Goal: Task Accomplishment & Management: Use online tool/utility

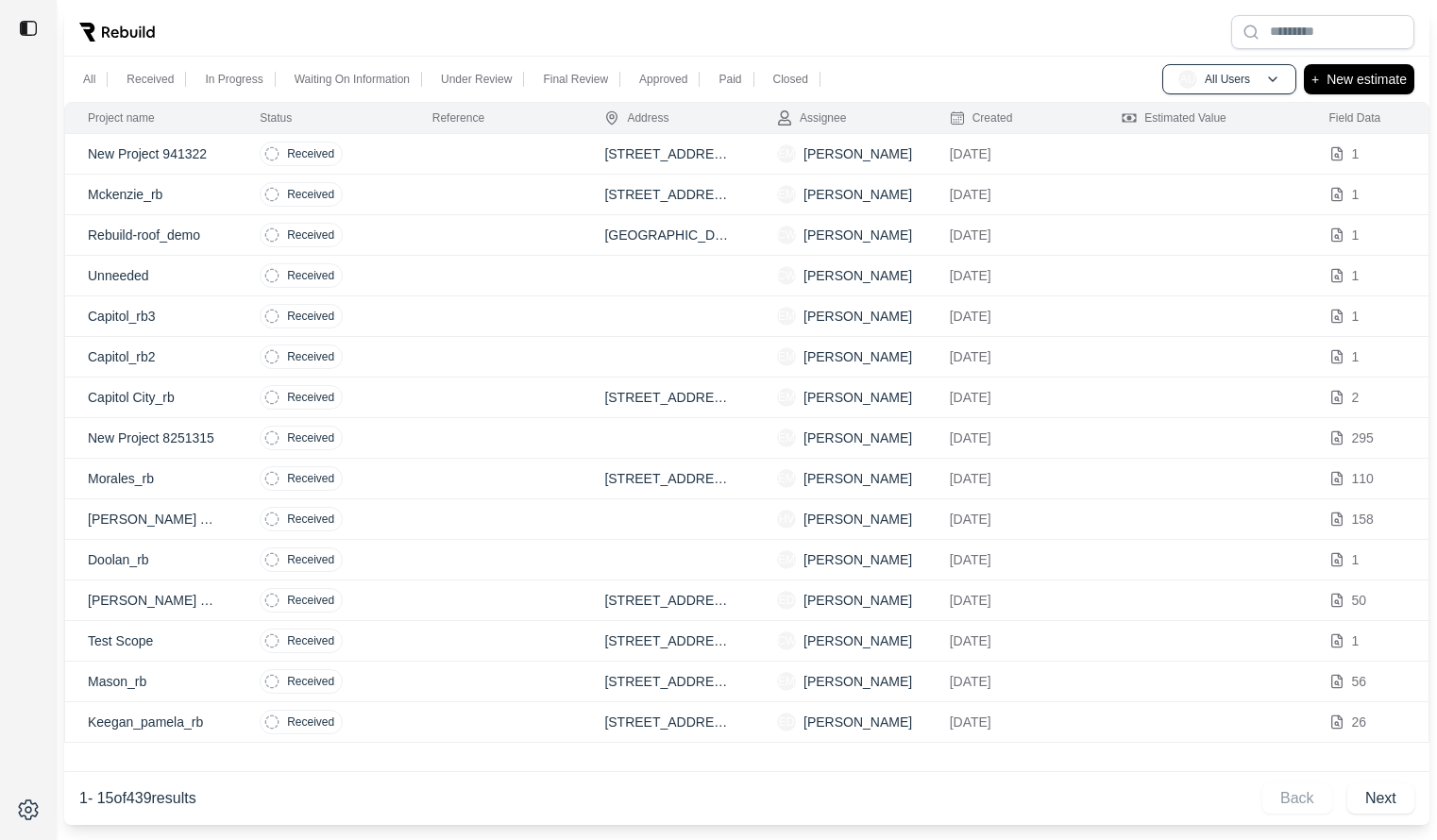
click at [466, 437] on td at bounding box center [497, 438] width 173 height 40
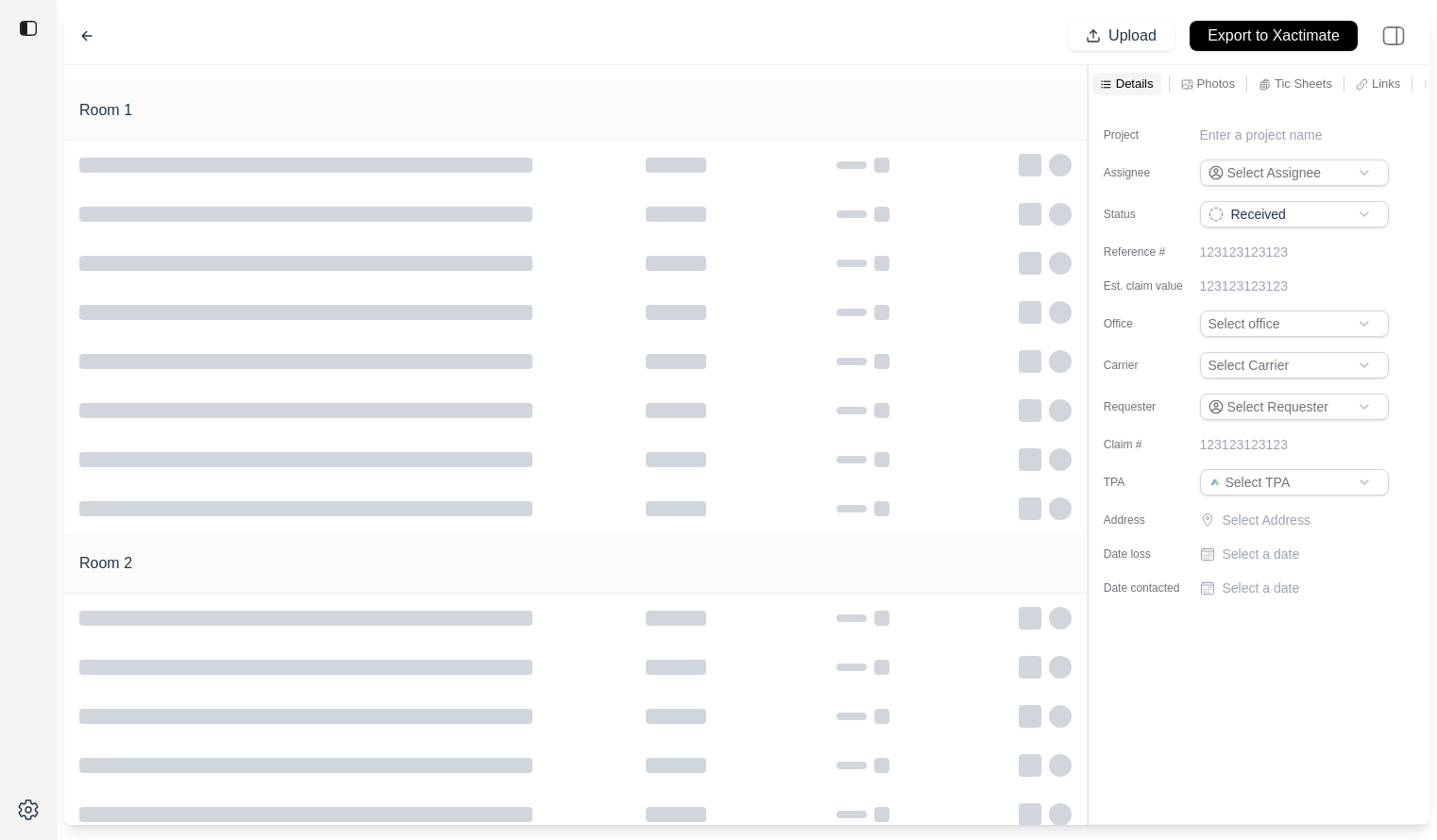
type input "**********"
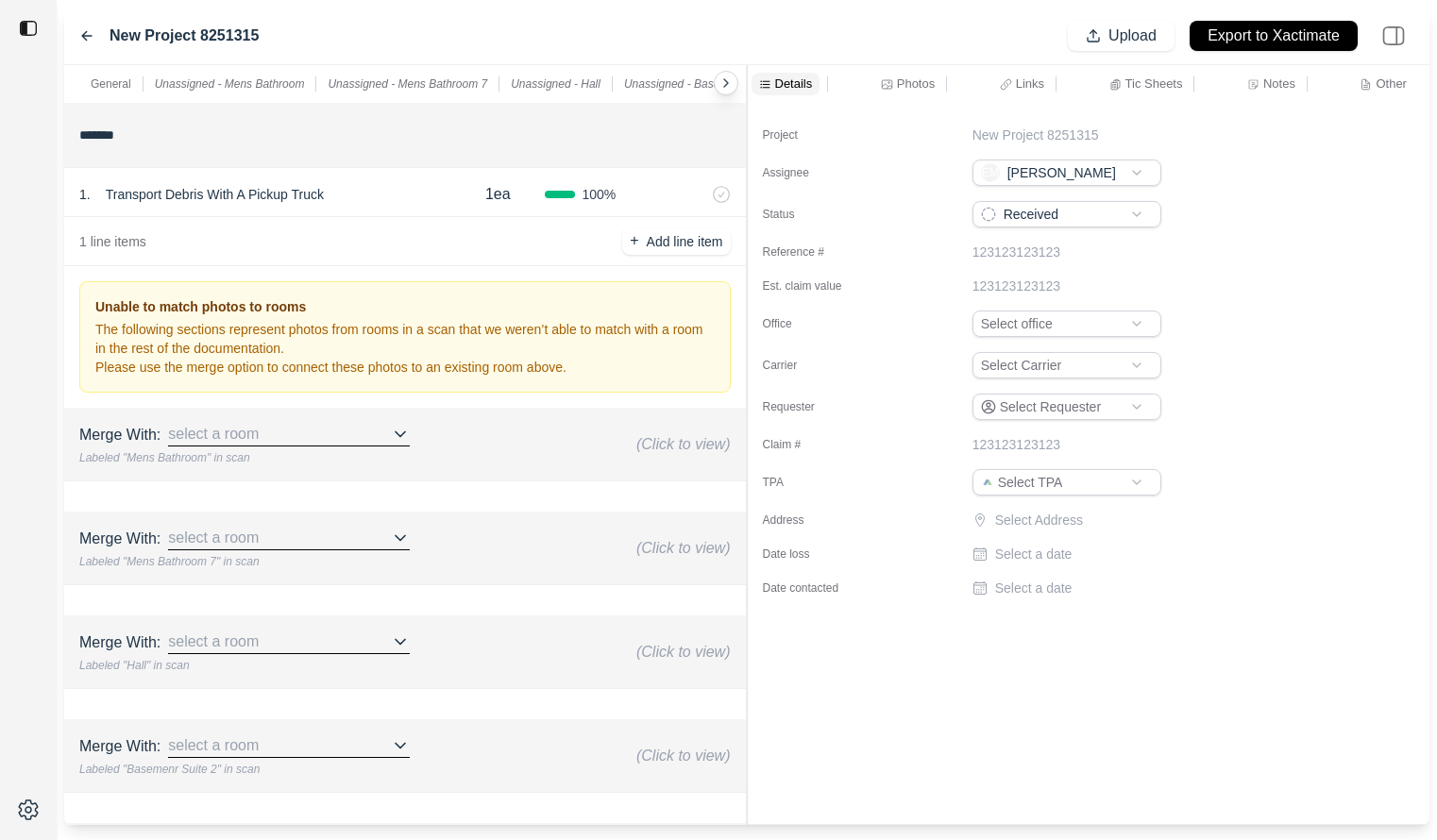
click at [715, 114] on div "General Unassigned - Mens Bathroom Unassigned - Mens Bathroom 7 Unassigned - Ha…" at bounding box center [746, 445] width 1365 height 760
click at [878, 84] on div "Photos" at bounding box center [908, 83] width 62 height 23
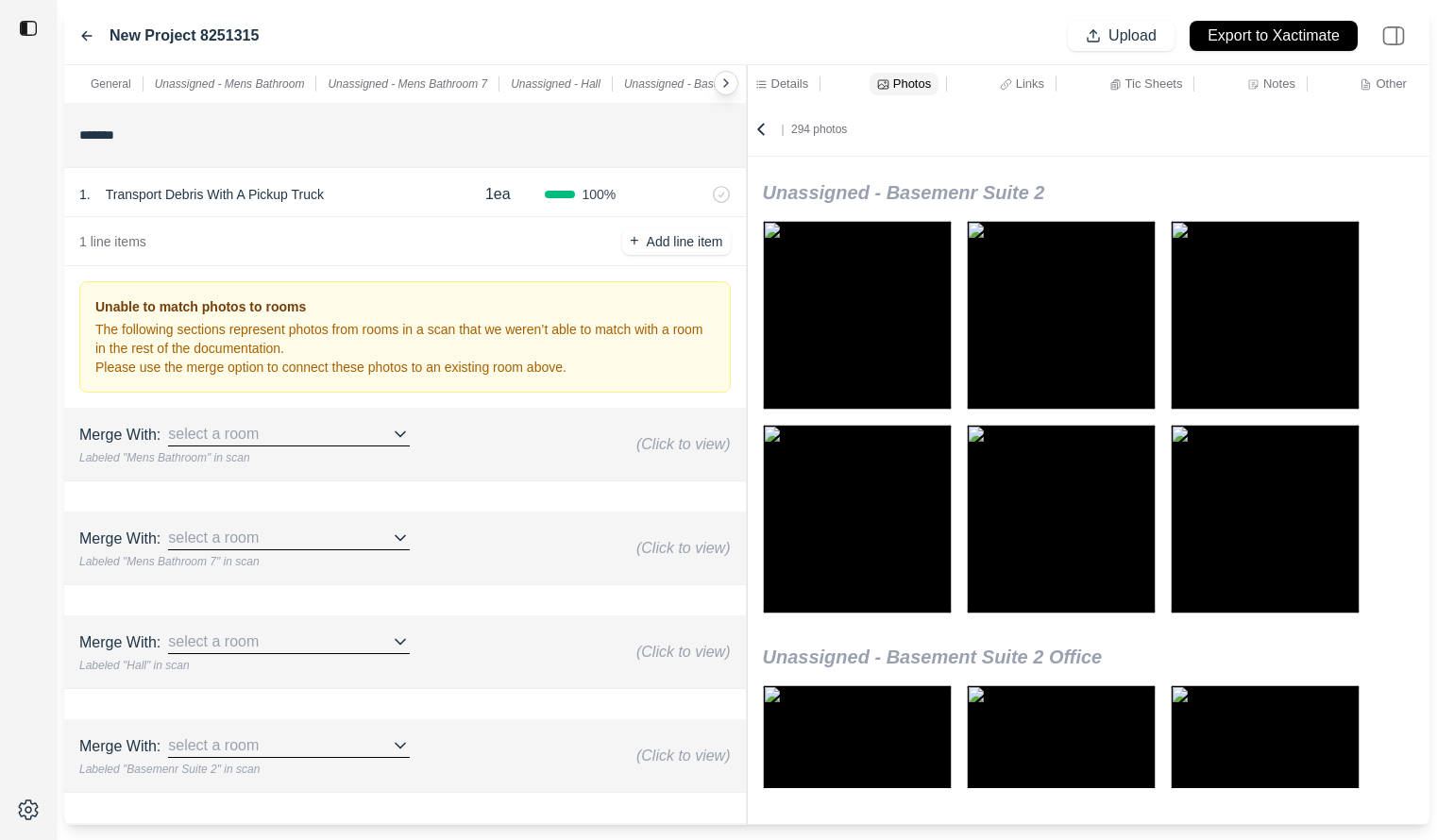
click at [763, 131] on icon at bounding box center [761, 129] width 19 height 19
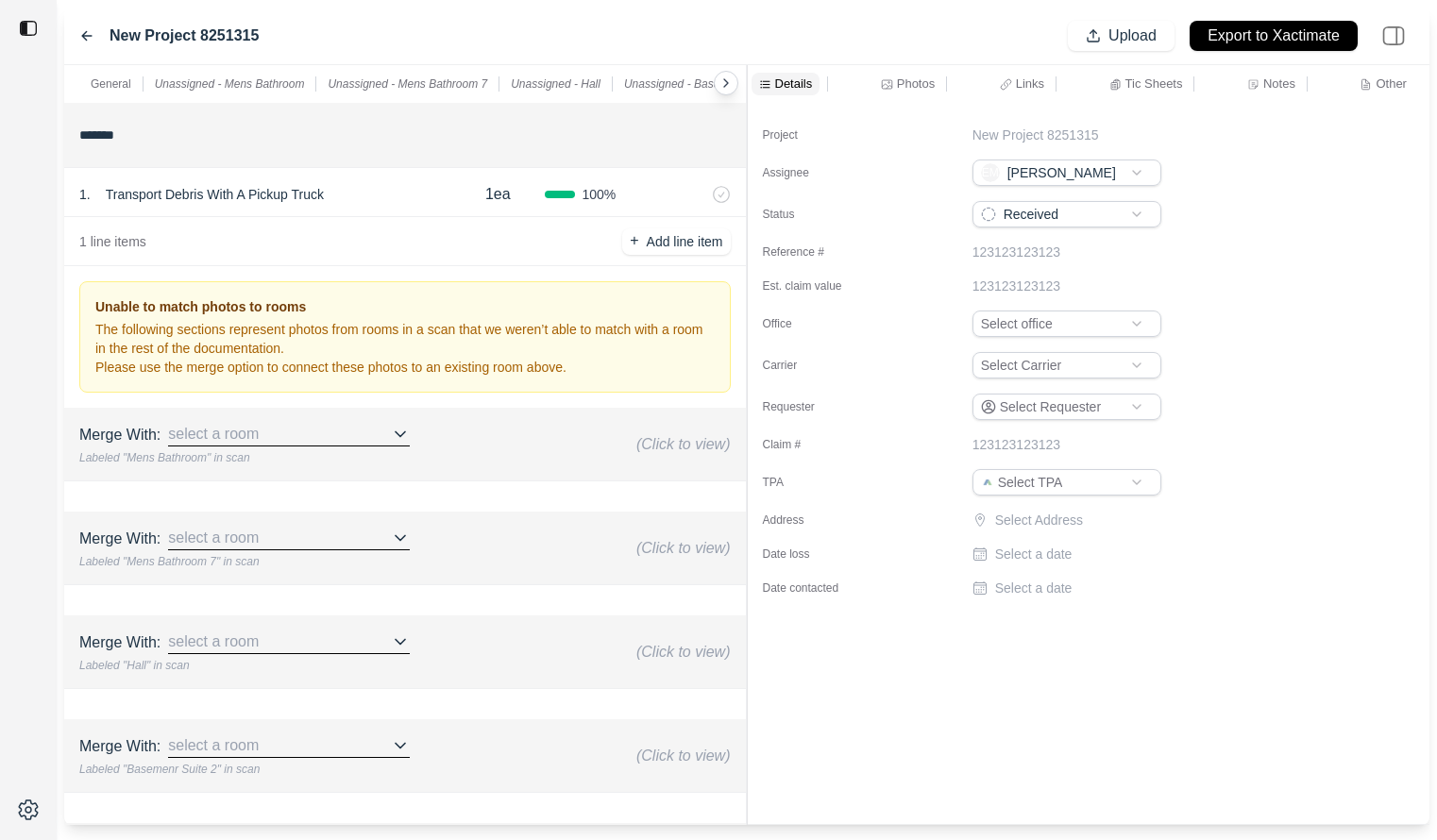
click at [765, 127] on div "General Unassigned - Mens Bathroom Unassigned - Mens Bathroom 7 Unassigned - Ha…" at bounding box center [746, 445] width 1365 height 760
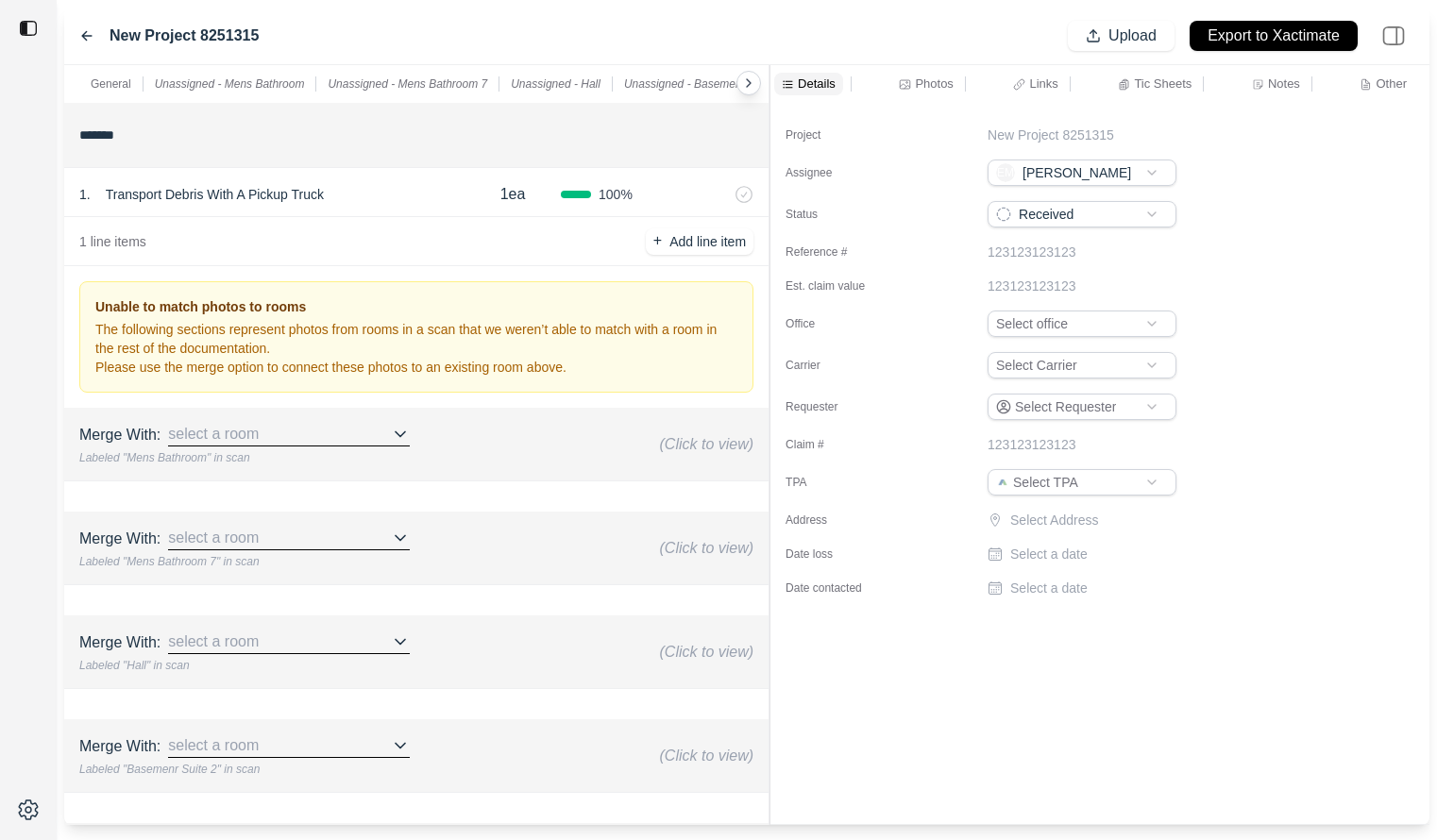
click at [914, 92] on div "Photos" at bounding box center [926, 83] width 62 height 23
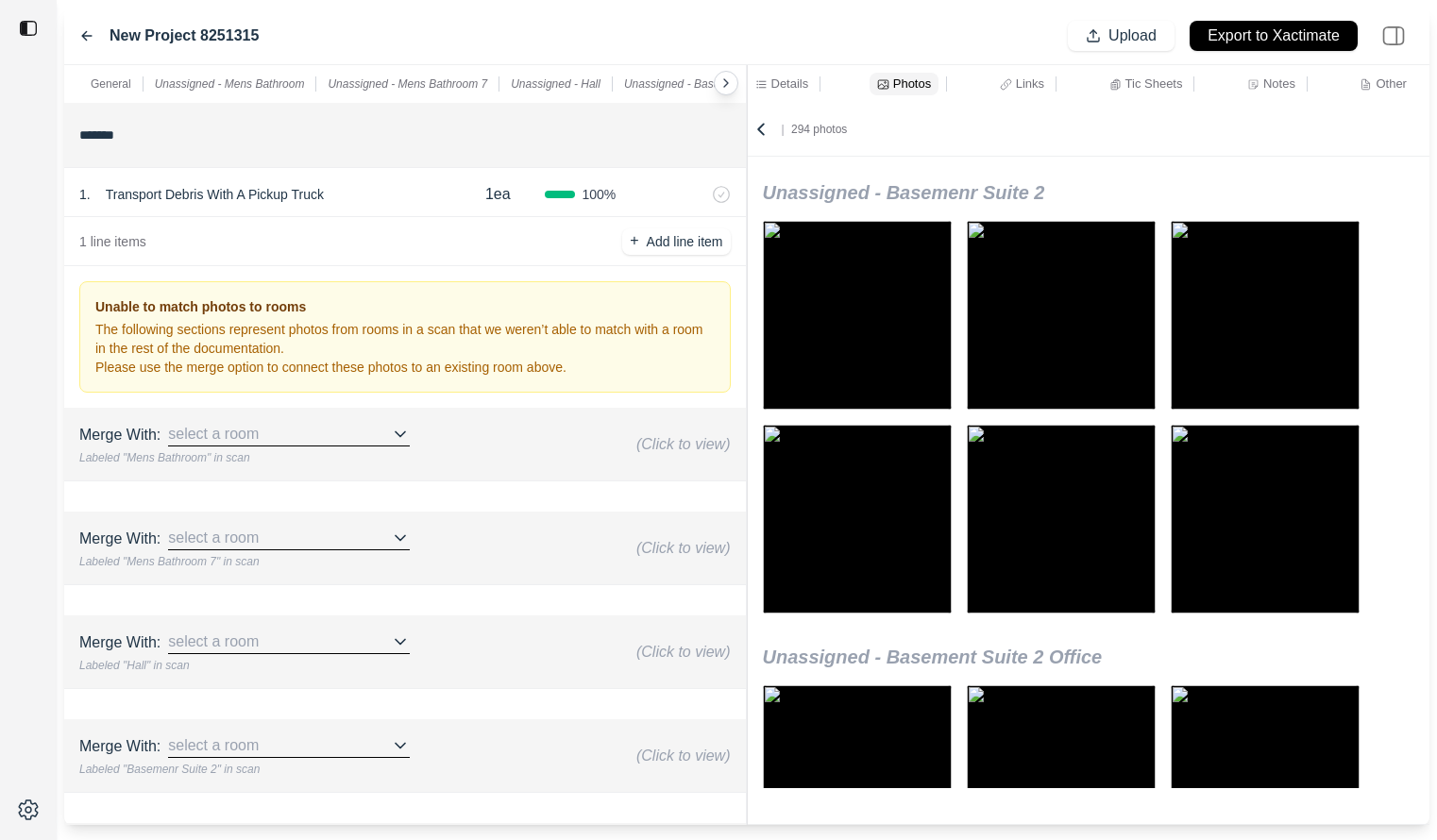
click at [665, 112] on div "General Unassigned - Mens Bathroom Unassigned - Mens Bathroom 7 Unassigned - Ha…" at bounding box center [746, 445] width 1365 height 760
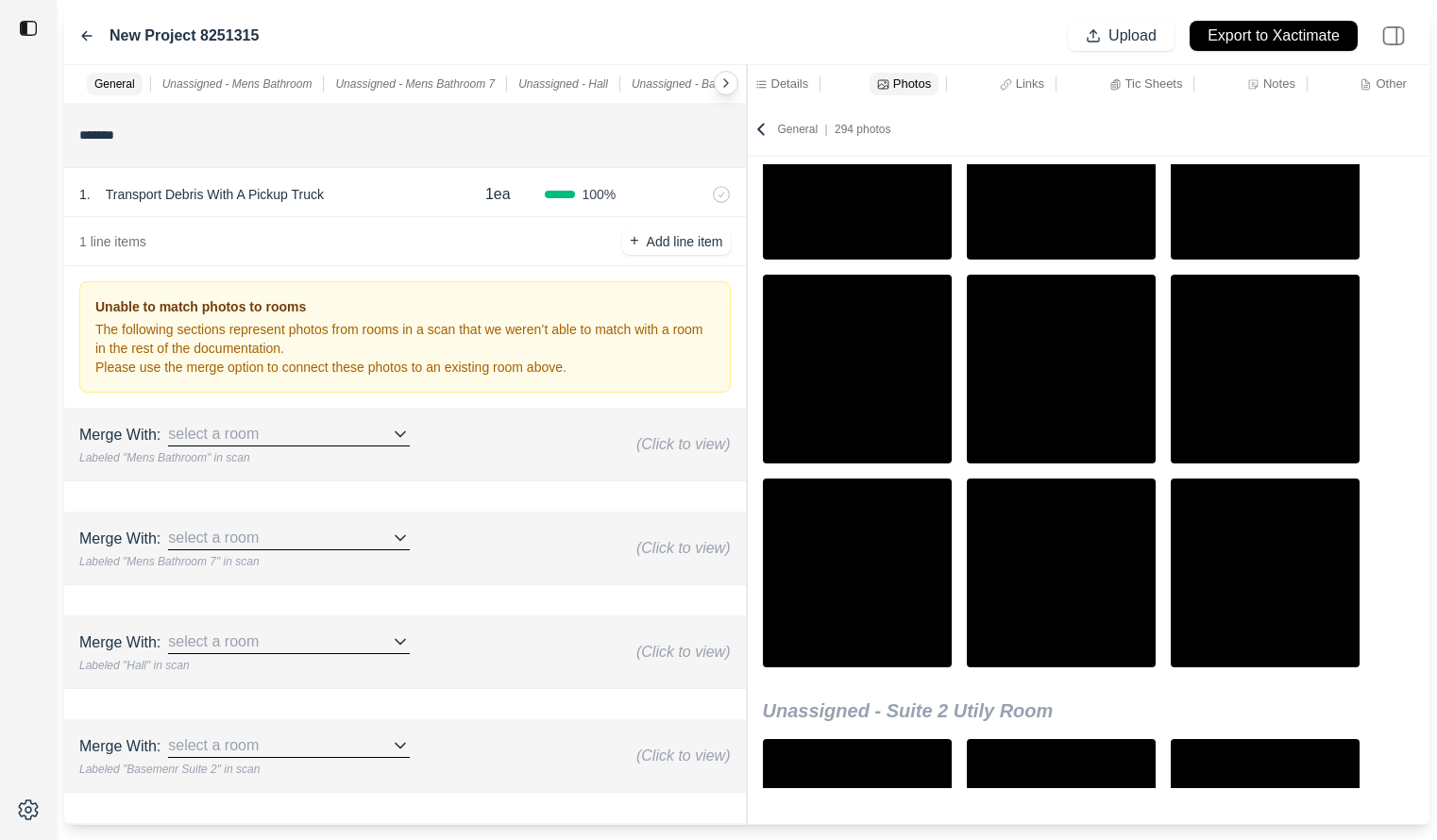
scroll to position [18050, 0]
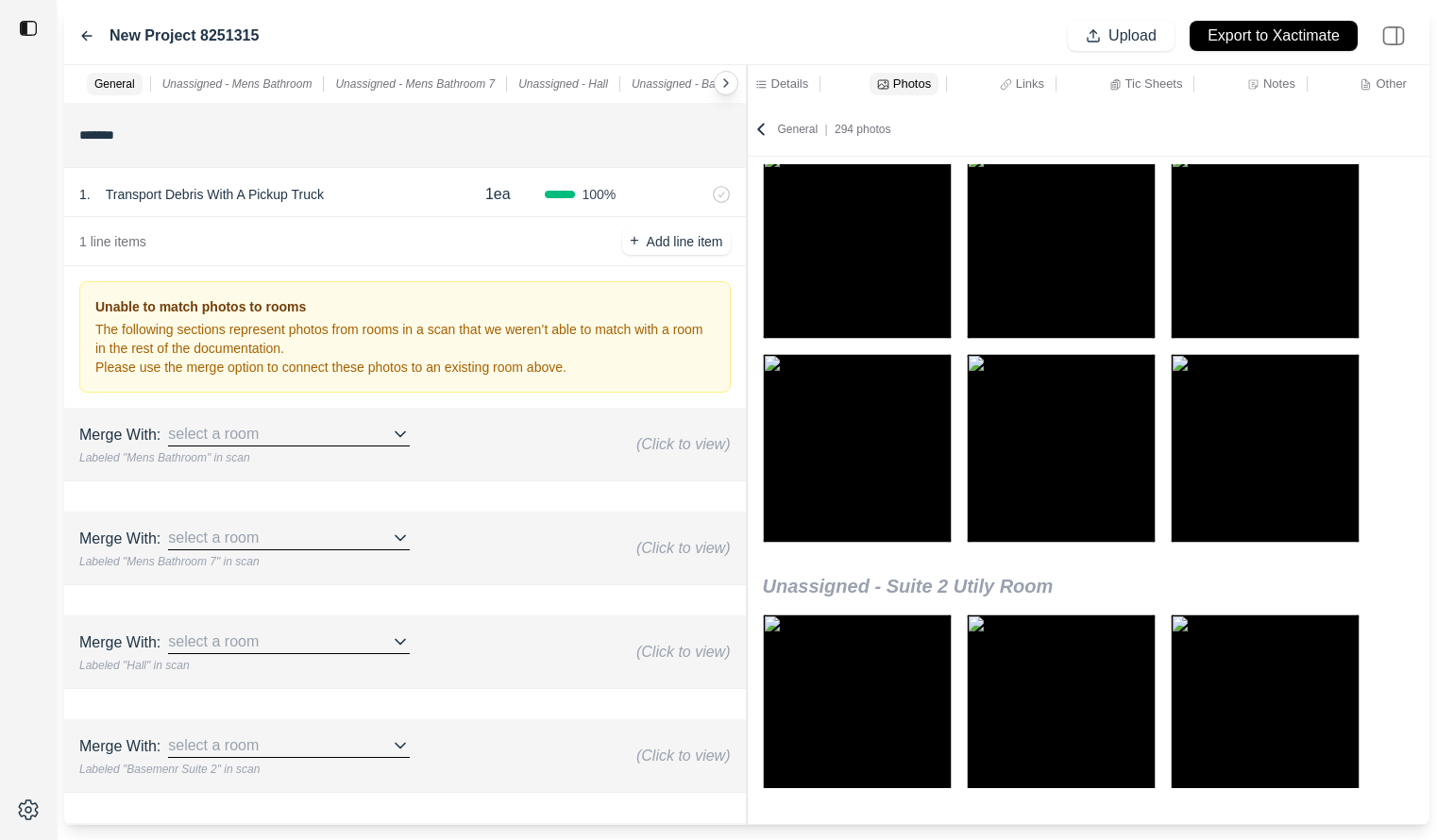
click at [1148, 82] on p "Tic Sheets" at bounding box center [1154, 83] width 58 height 16
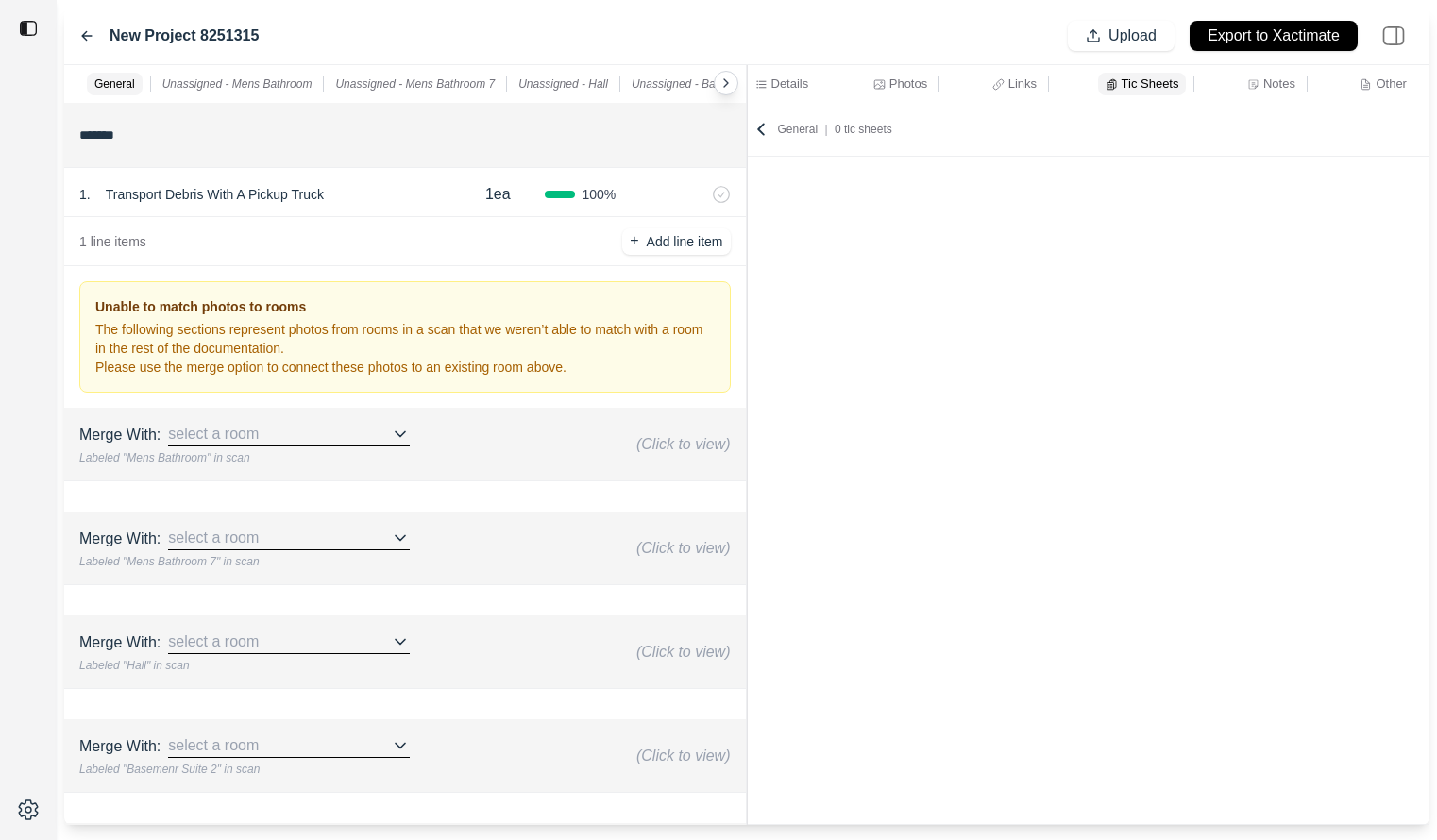
click at [799, 79] on p "Details" at bounding box center [790, 83] width 37 height 16
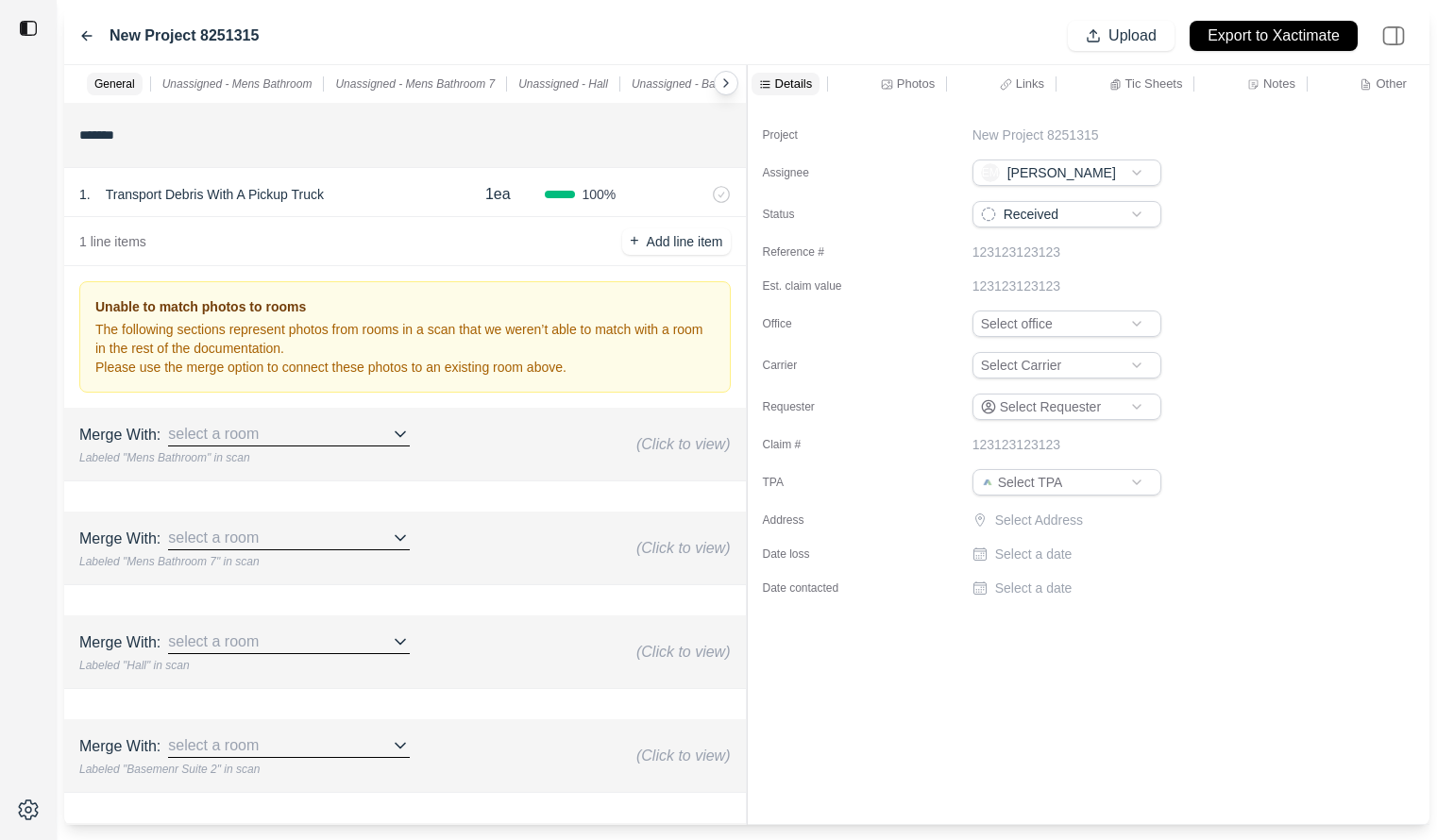
click at [910, 80] on p "Photos" at bounding box center [916, 83] width 37 height 16
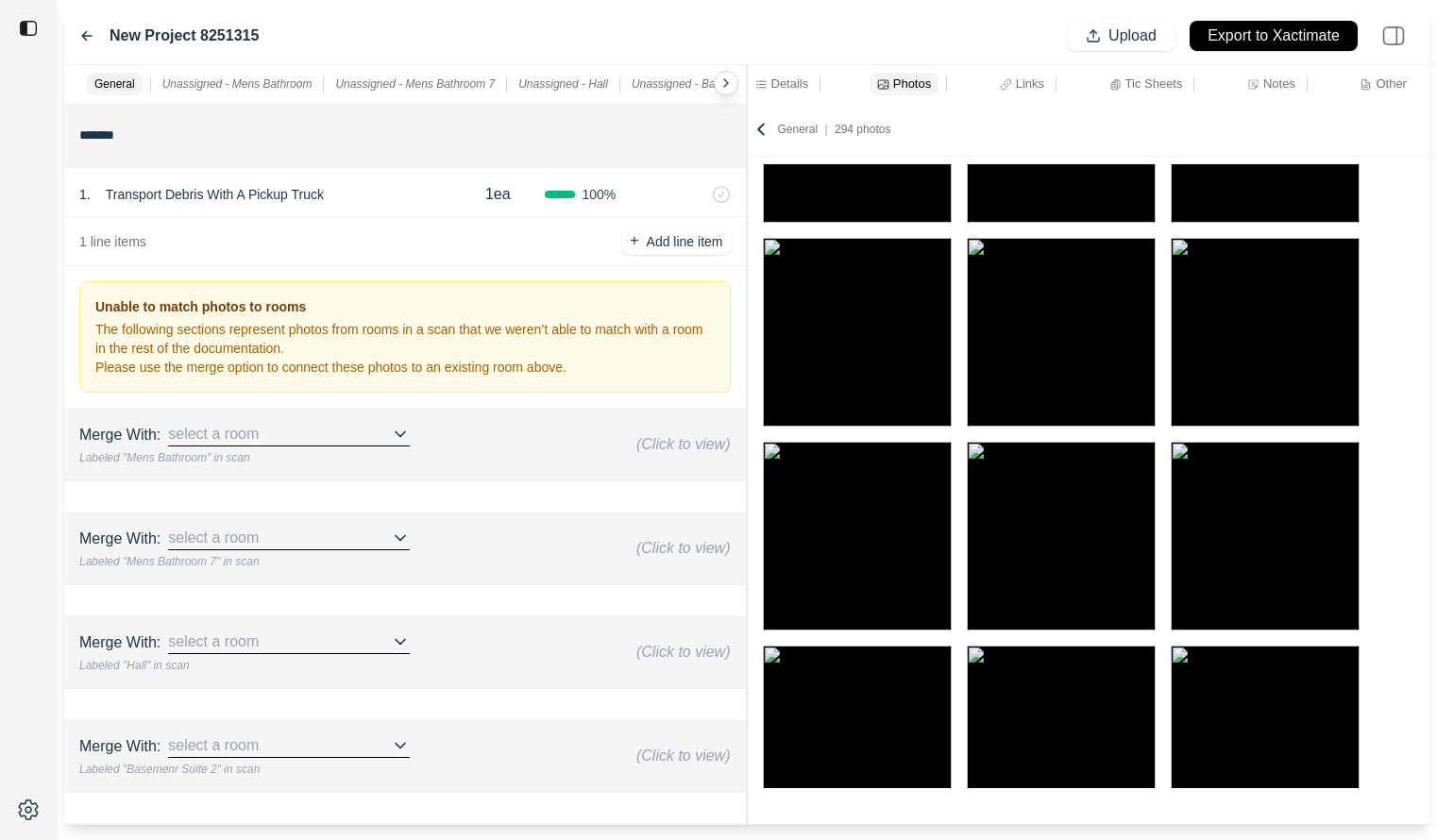
scroll to position [17234, 0]
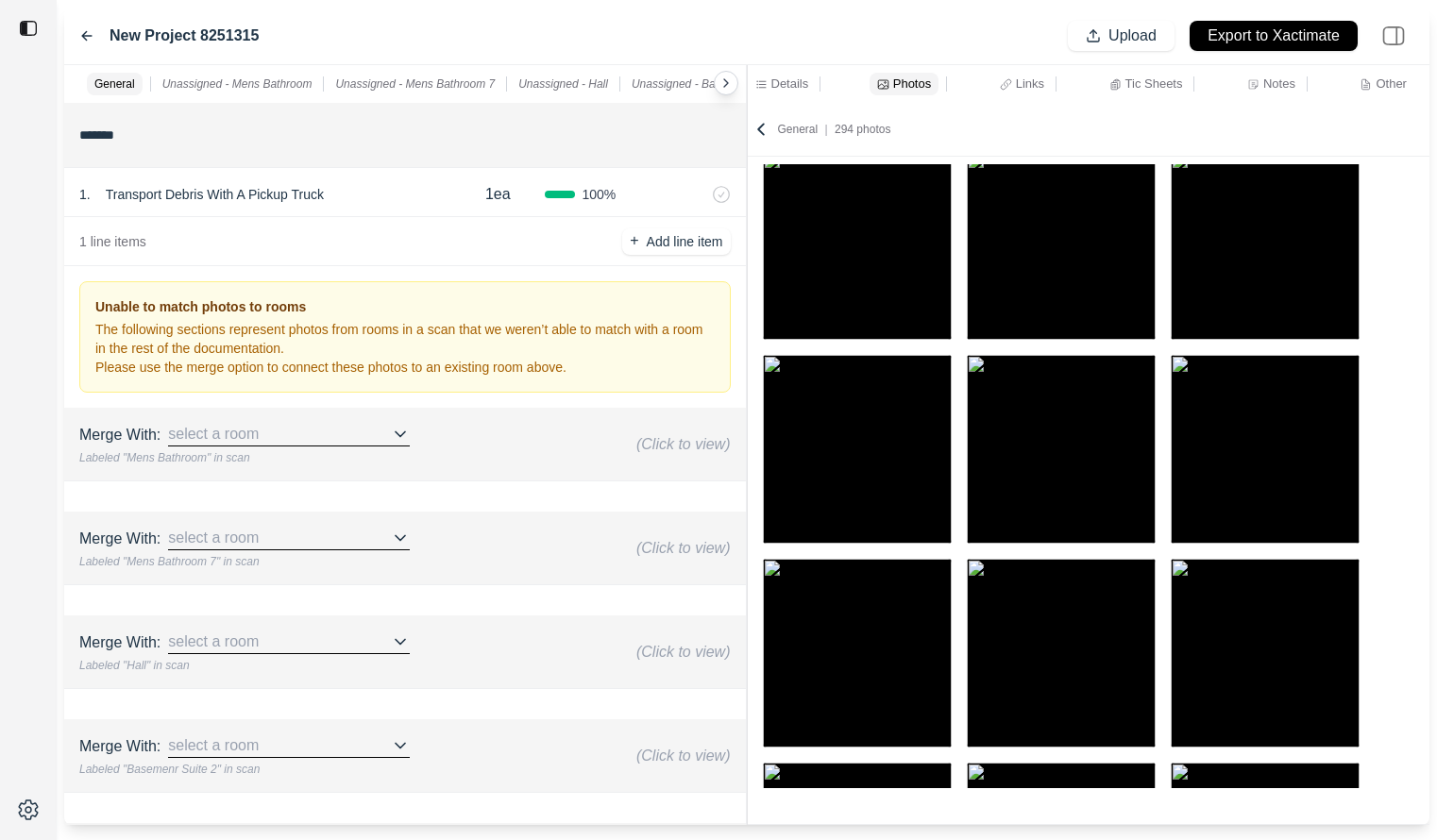
click at [1024, 80] on p "Links" at bounding box center [1030, 83] width 28 height 16
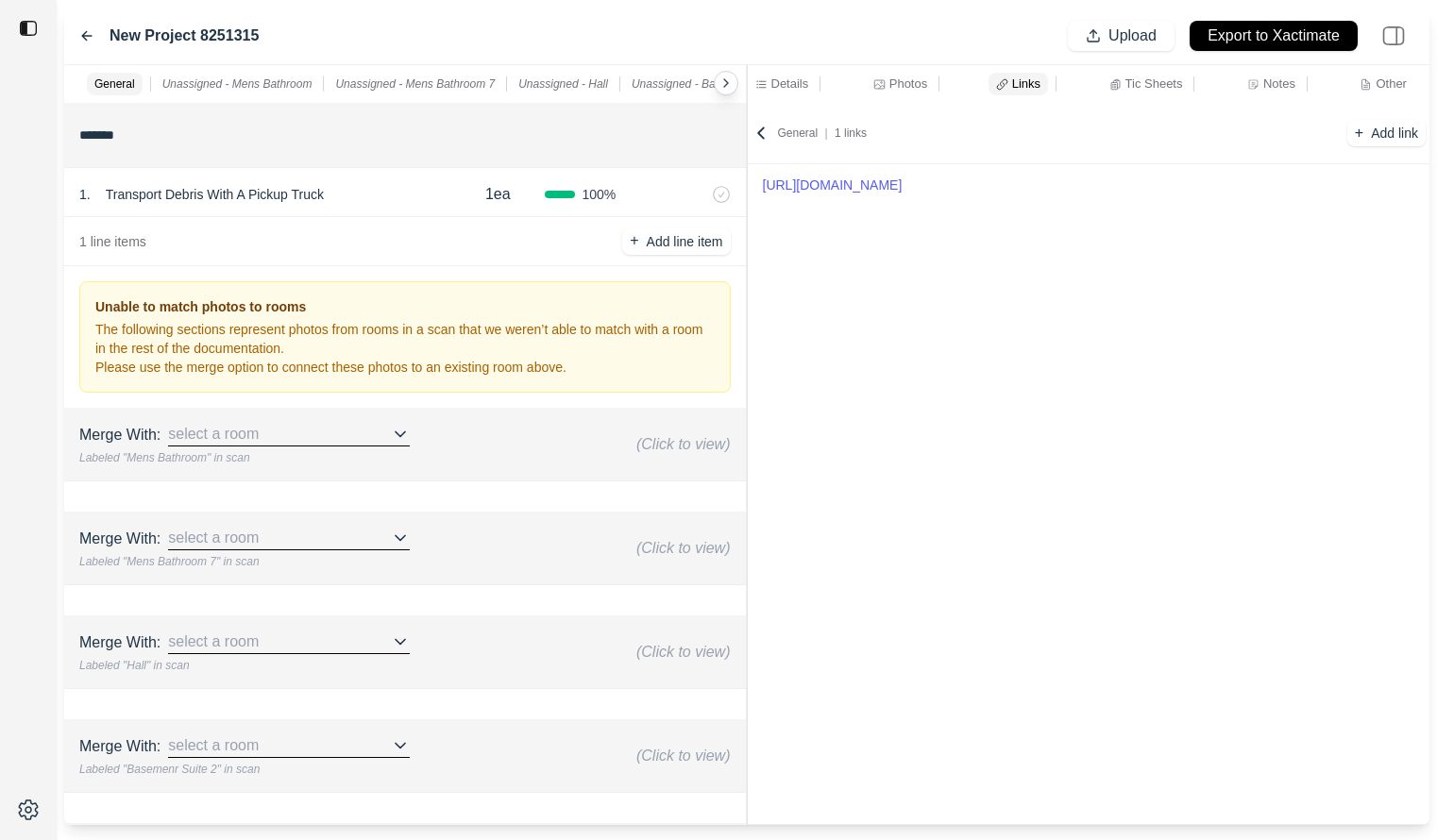
copy link "[URL][DOMAIN_NAME]"
click at [80, 49] on div "New Project 8251315 Upload Export to Xactimate" at bounding box center [746, 36] width 1365 height 58
click at [82, 31] on icon at bounding box center [86, 35] width 15 height 15
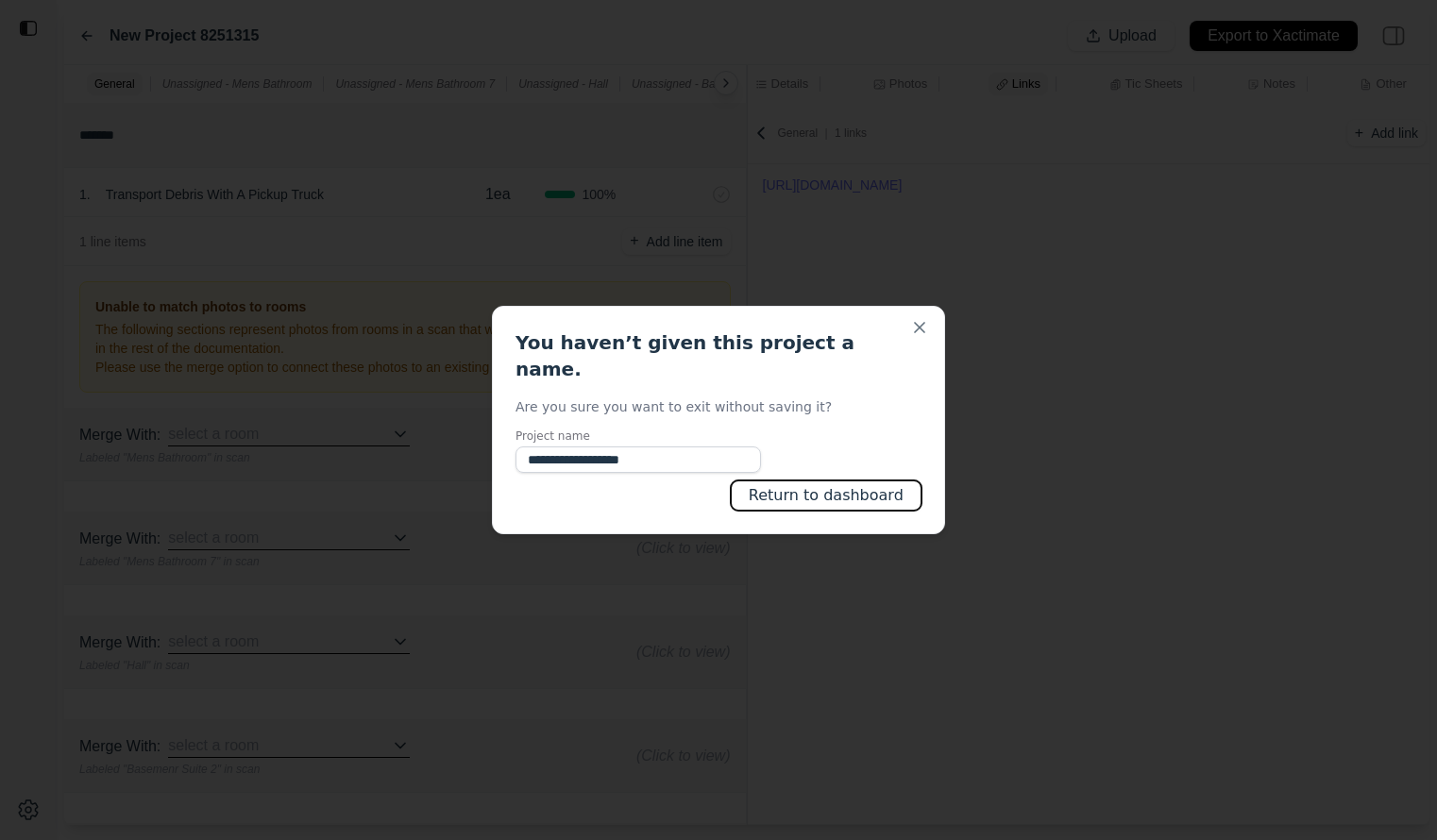
click at [788, 484] on button "Return to dashboard" at bounding box center [826, 496] width 190 height 30
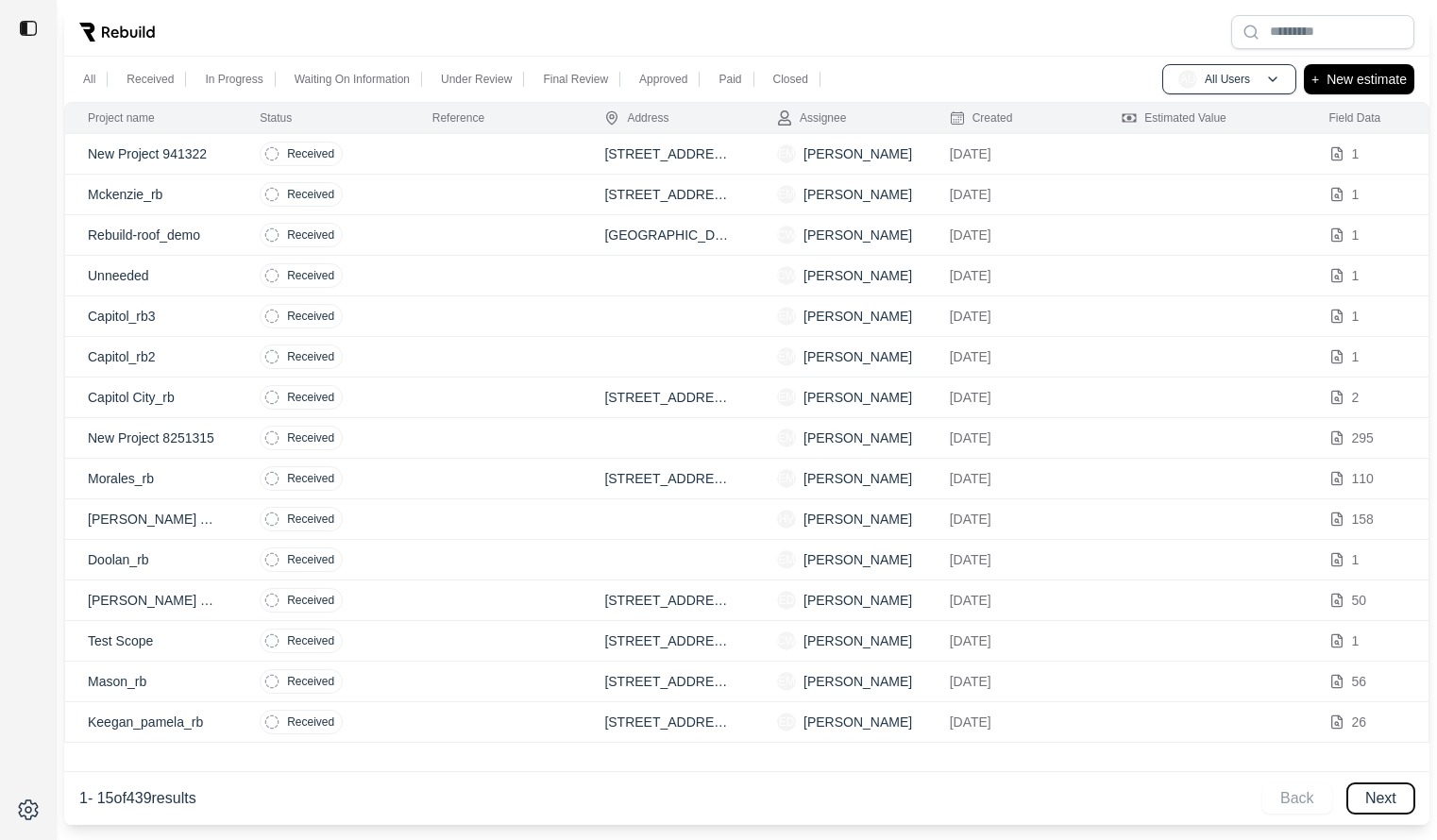
click at [1378, 797] on button "Next" at bounding box center [1381, 799] width 67 height 30
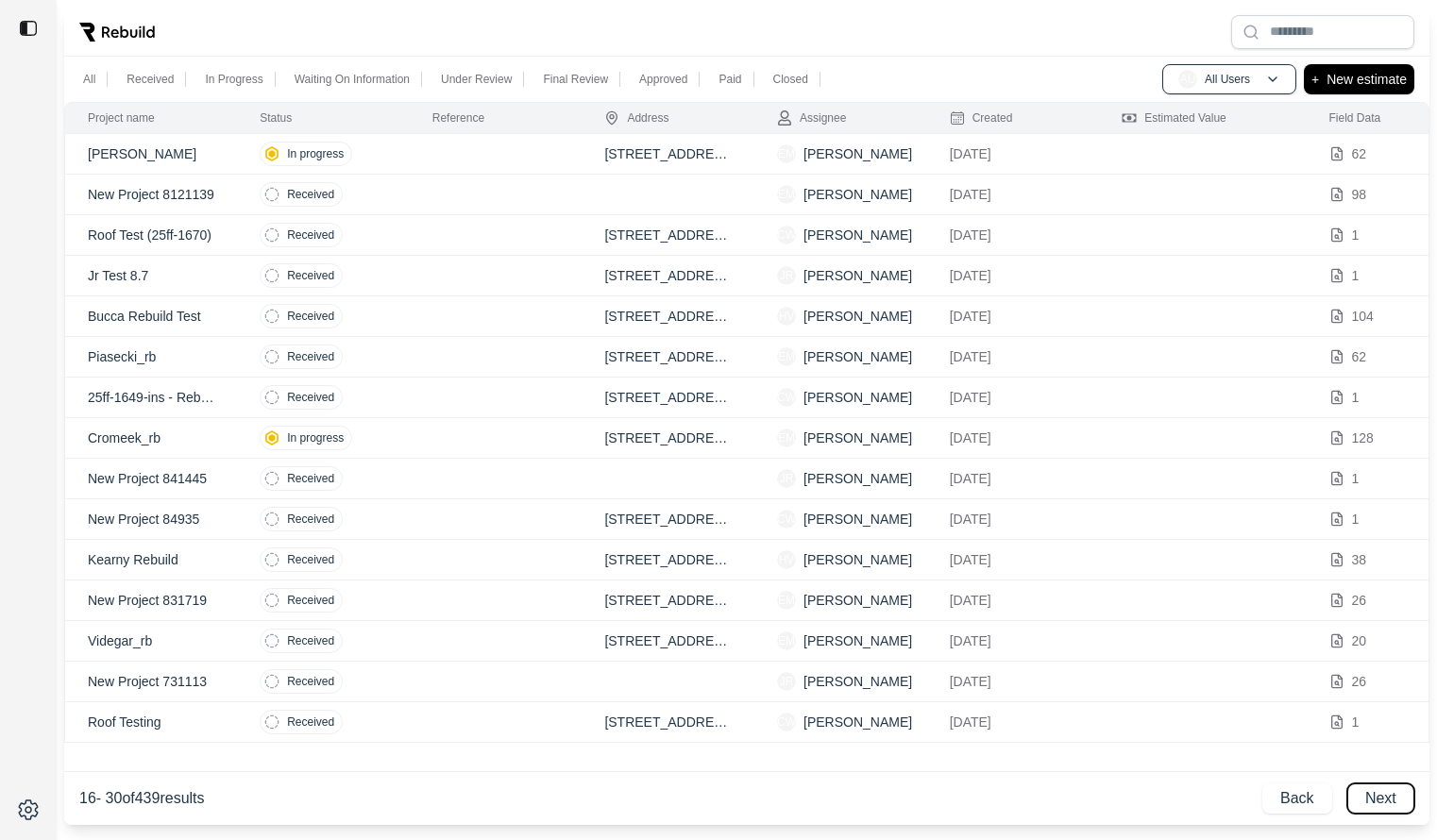
click at [1378, 797] on button "Next" at bounding box center [1381, 799] width 67 height 30
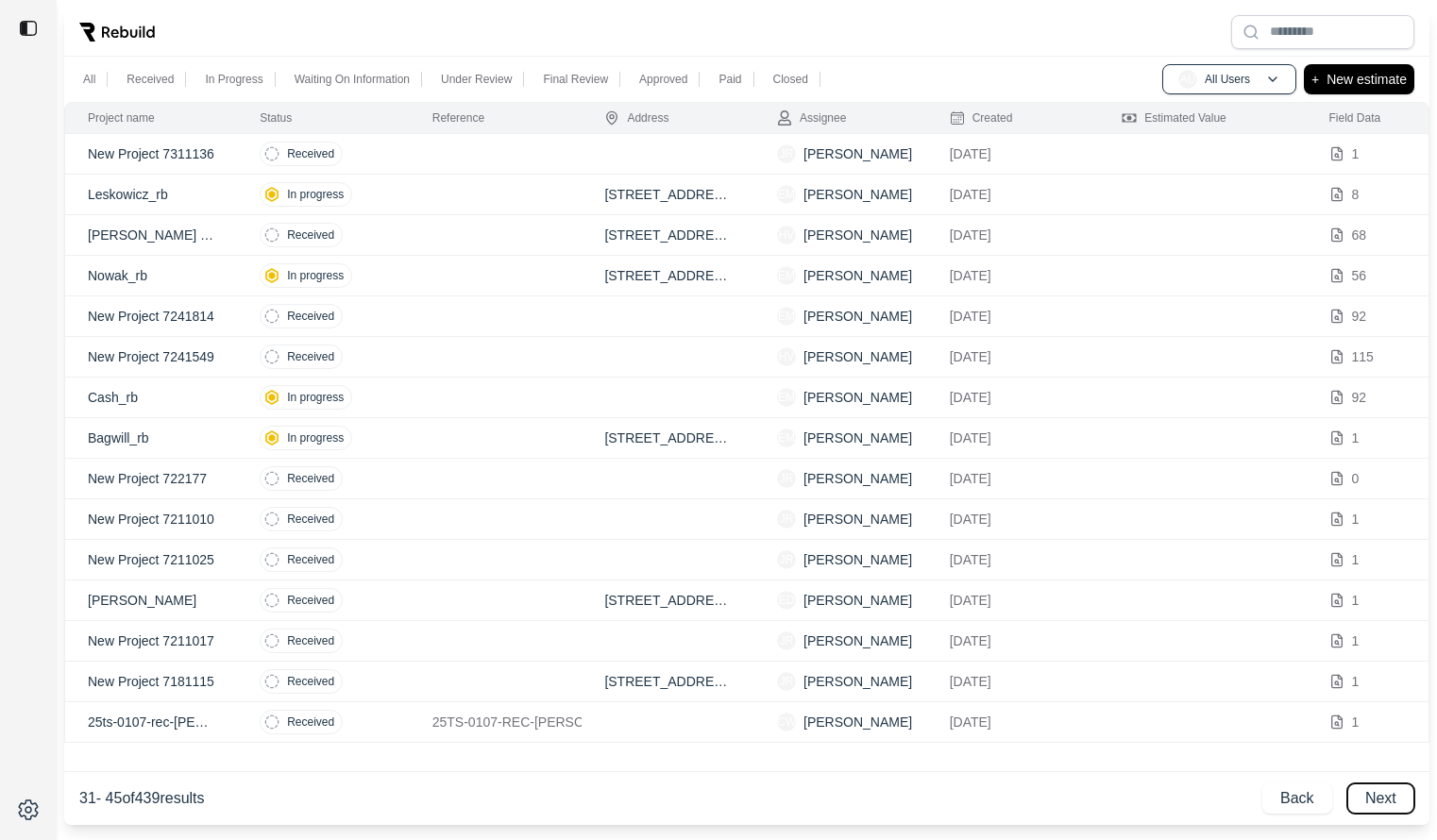
click at [1378, 797] on button "Next" at bounding box center [1381, 799] width 67 height 30
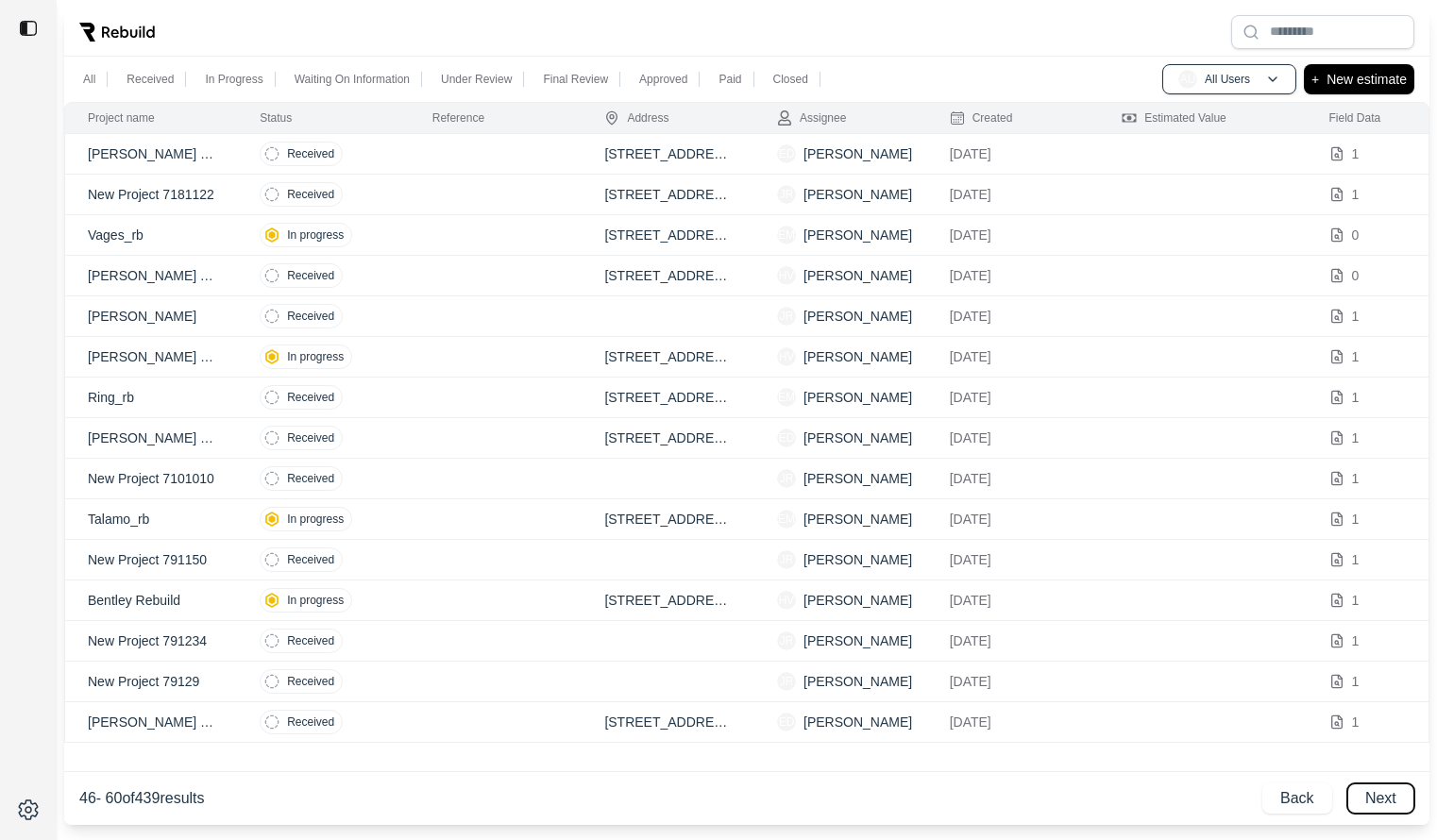
click at [1378, 797] on button "Next" at bounding box center [1381, 799] width 67 height 30
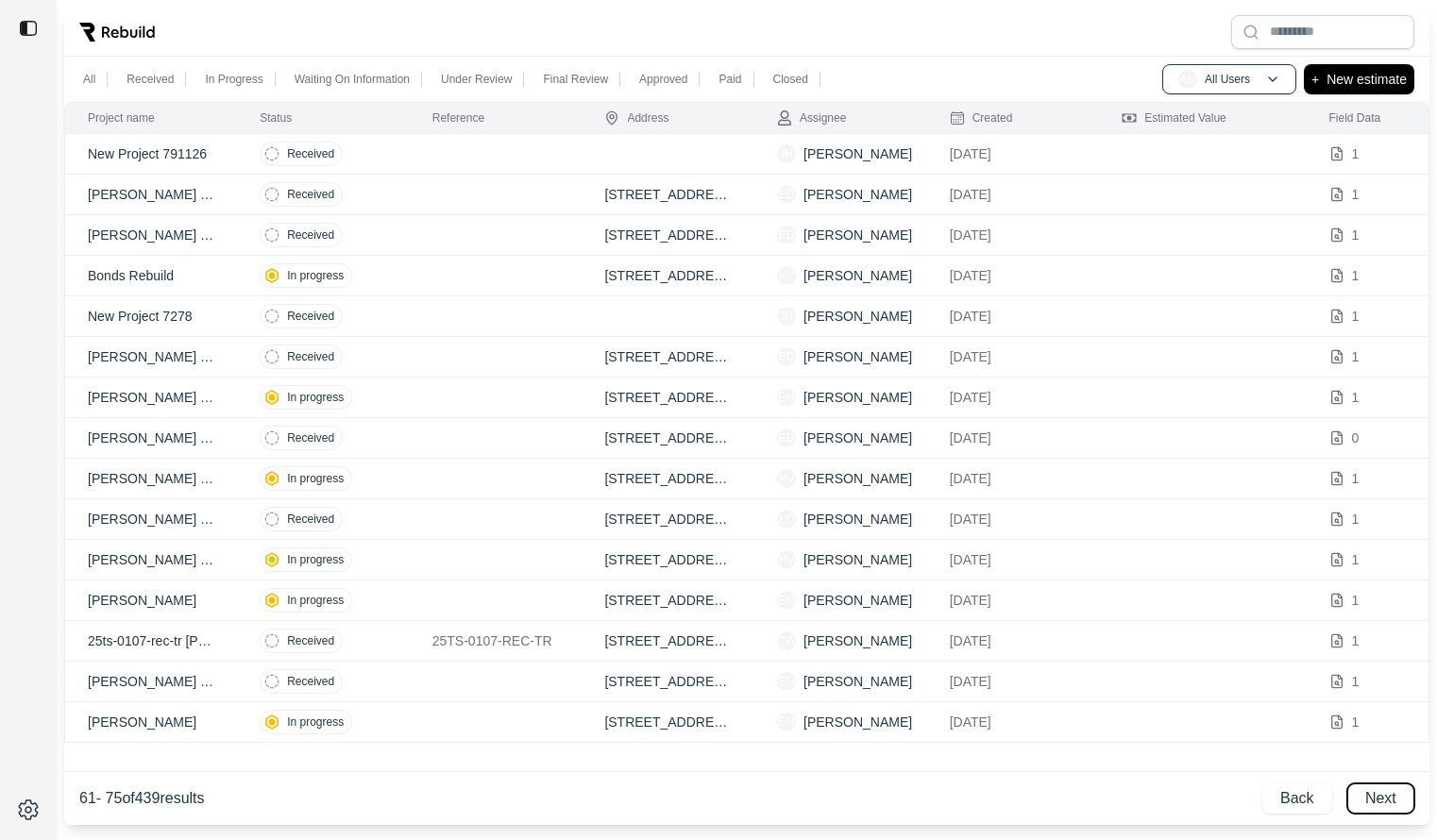
click at [1378, 797] on button "Next" at bounding box center [1381, 799] width 67 height 30
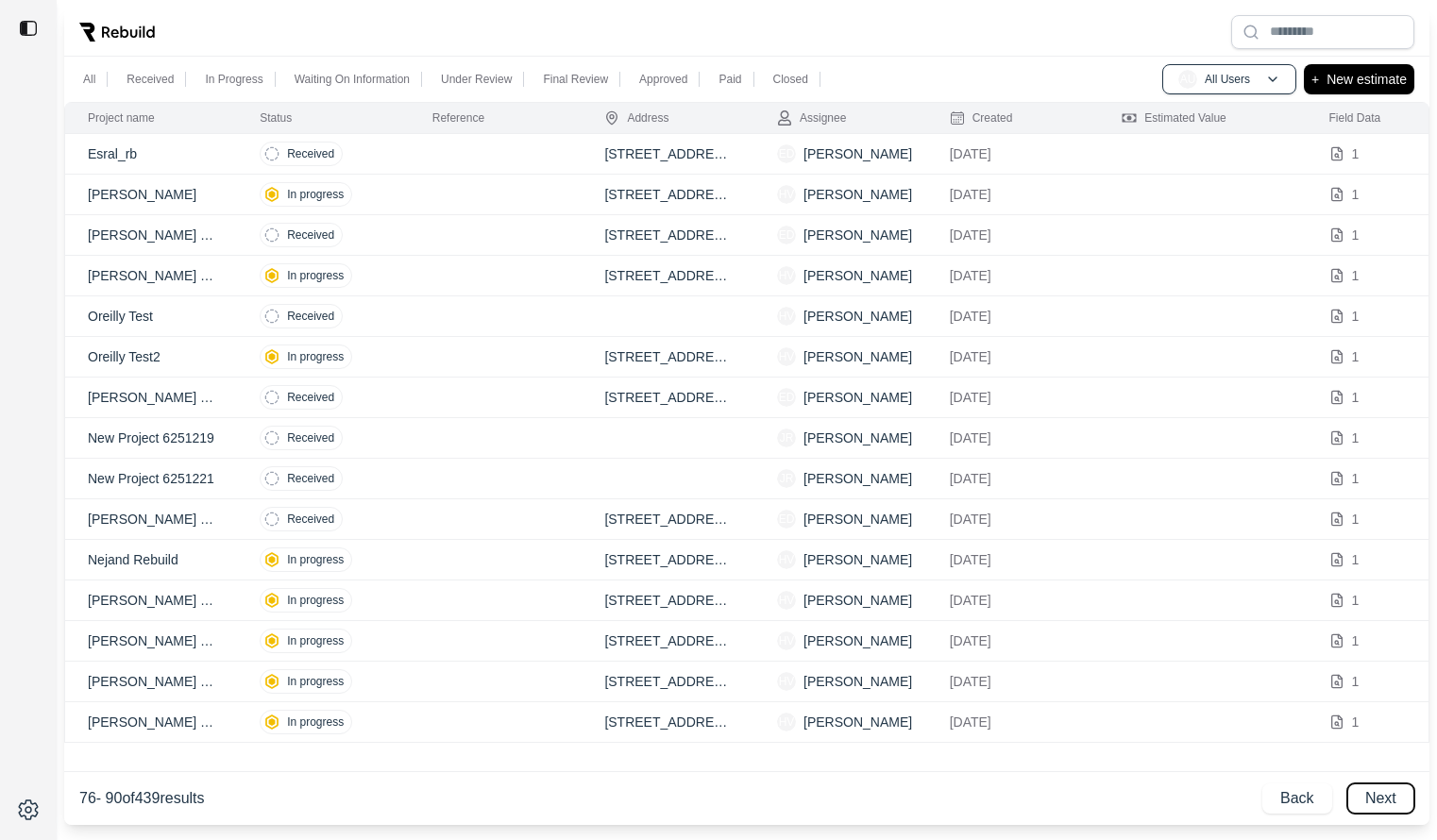
click at [1378, 797] on button "Next" at bounding box center [1381, 799] width 67 height 30
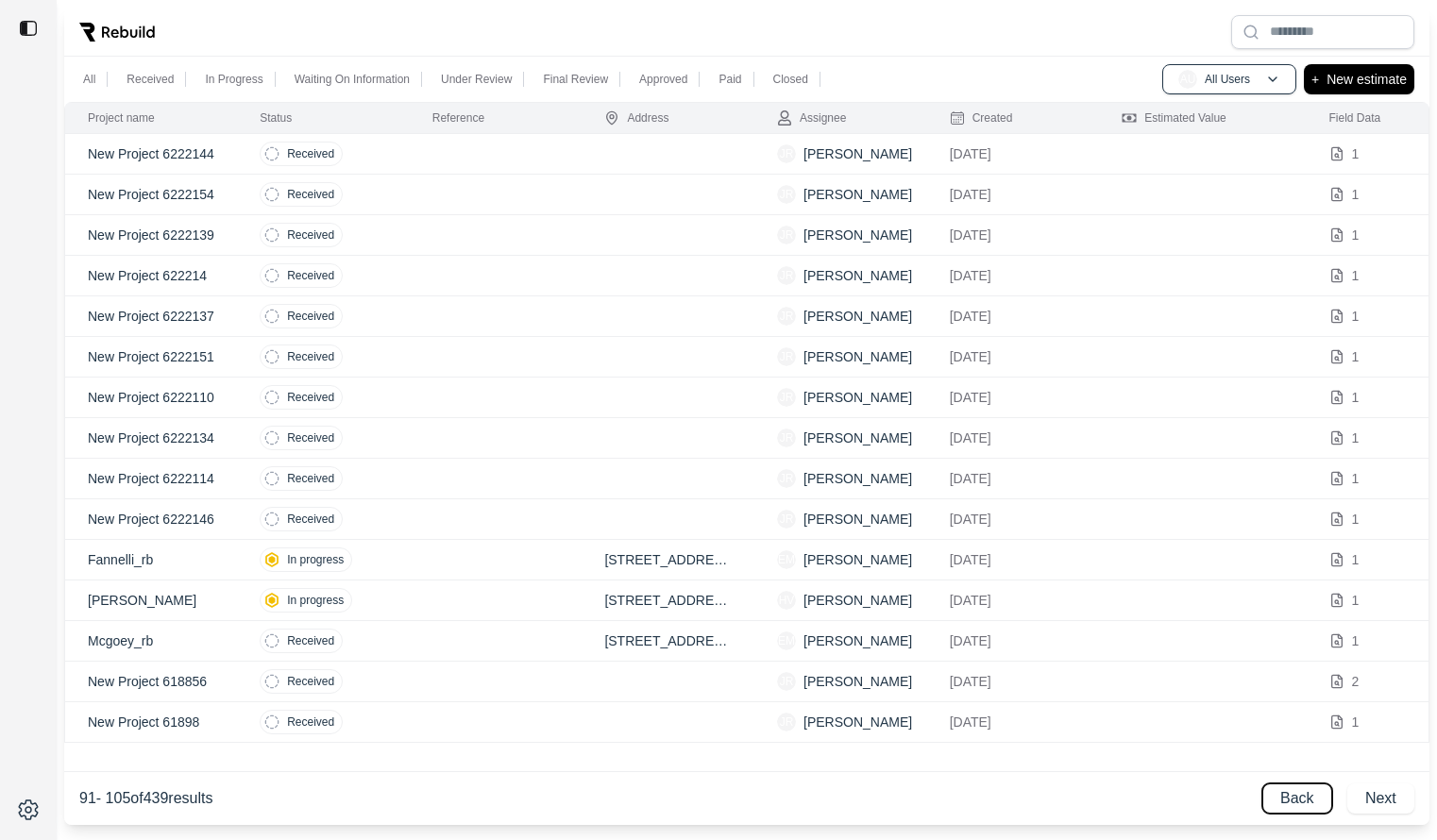
click at [1298, 804] on button "Back" at bounding box center [1297, 799] width 70 height 30
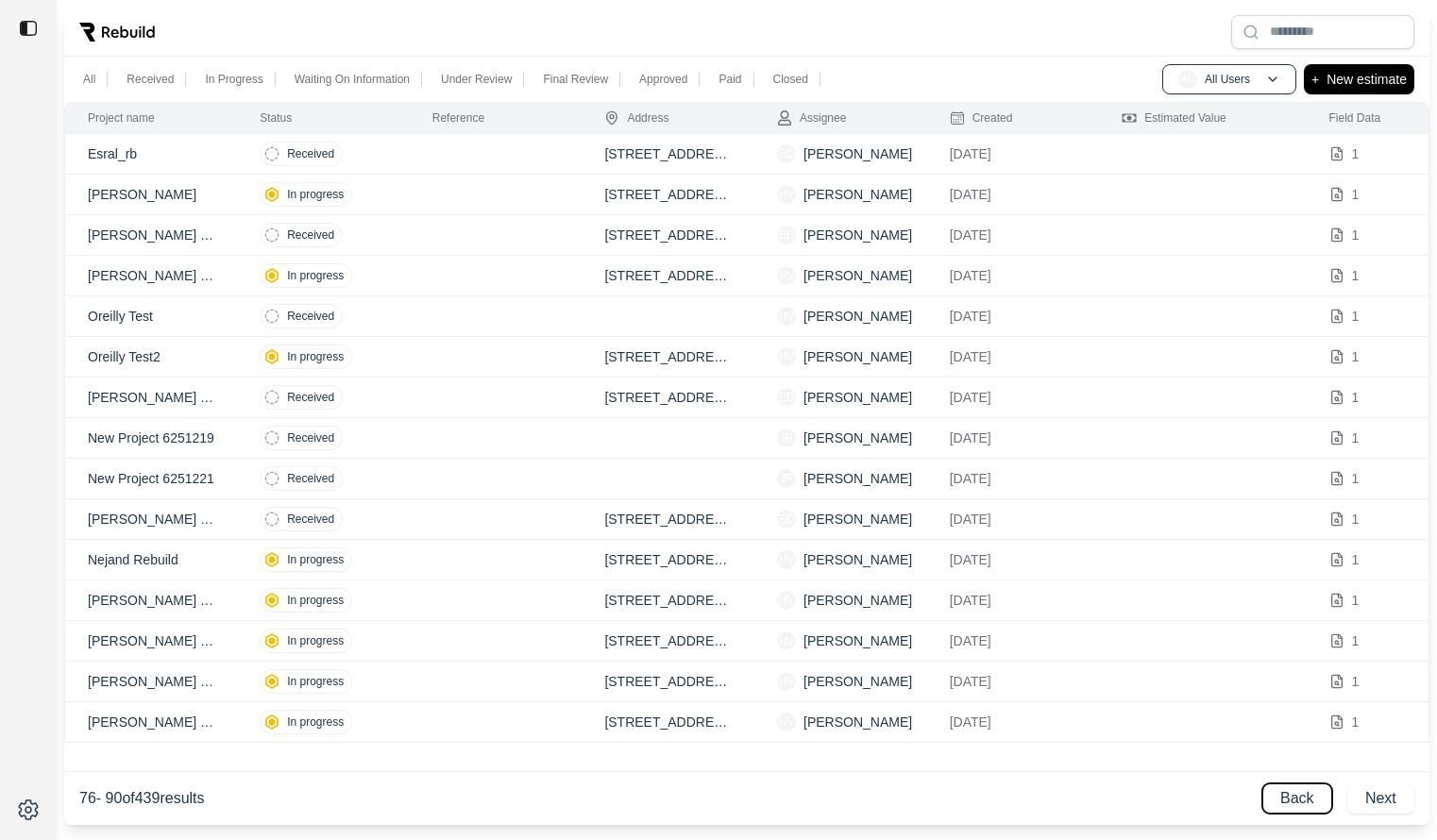
click at [1298, 804] on button "Back" at bounding box center [1297, 799] width 70 height 30
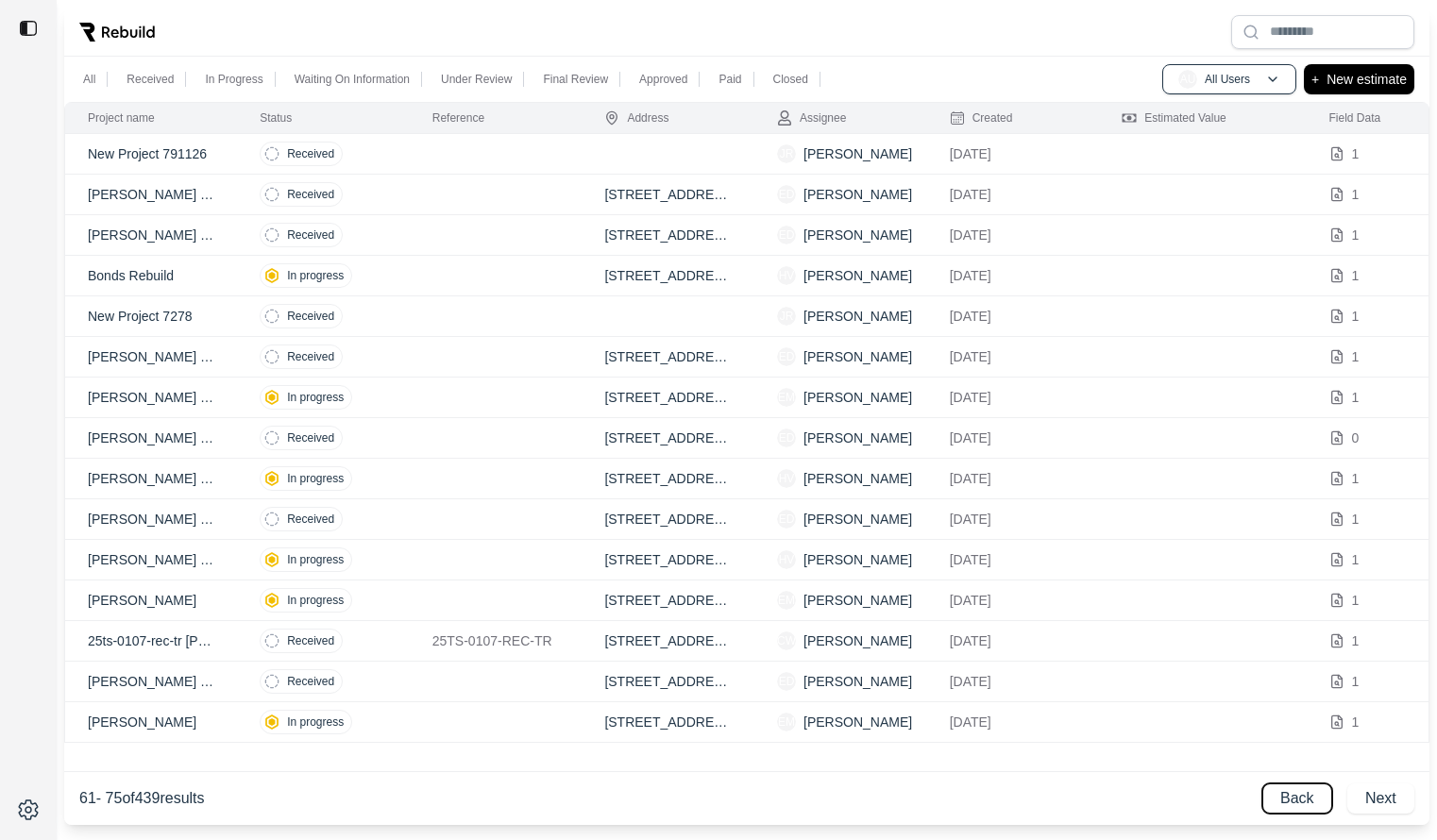
click at [1298, 804] on button "Back" at bounding box center [1297, 799] width 70 height 30
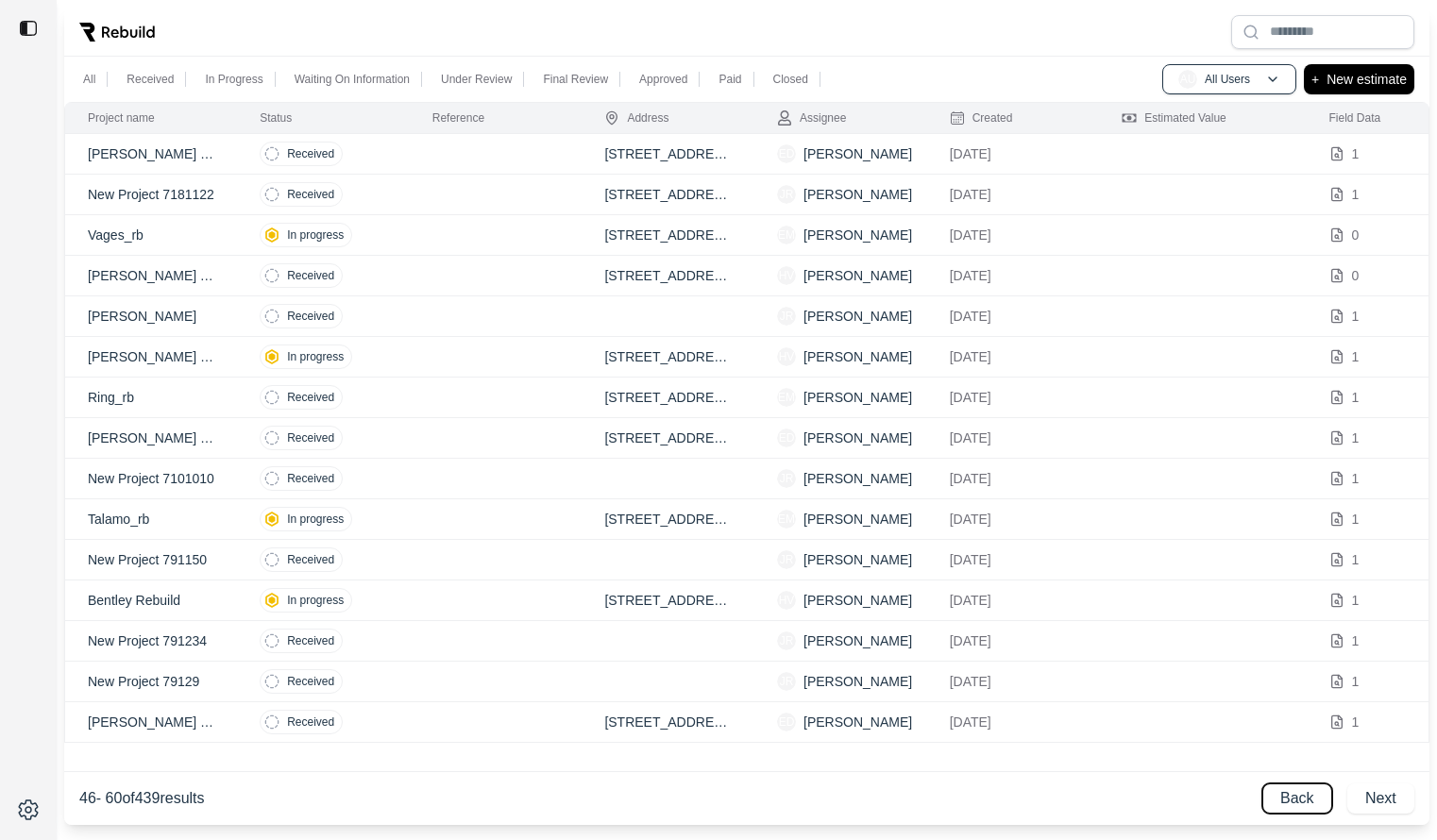
click at [1298, 804] on button "Back" at bounding box center [1297, 799] width 70 height 30
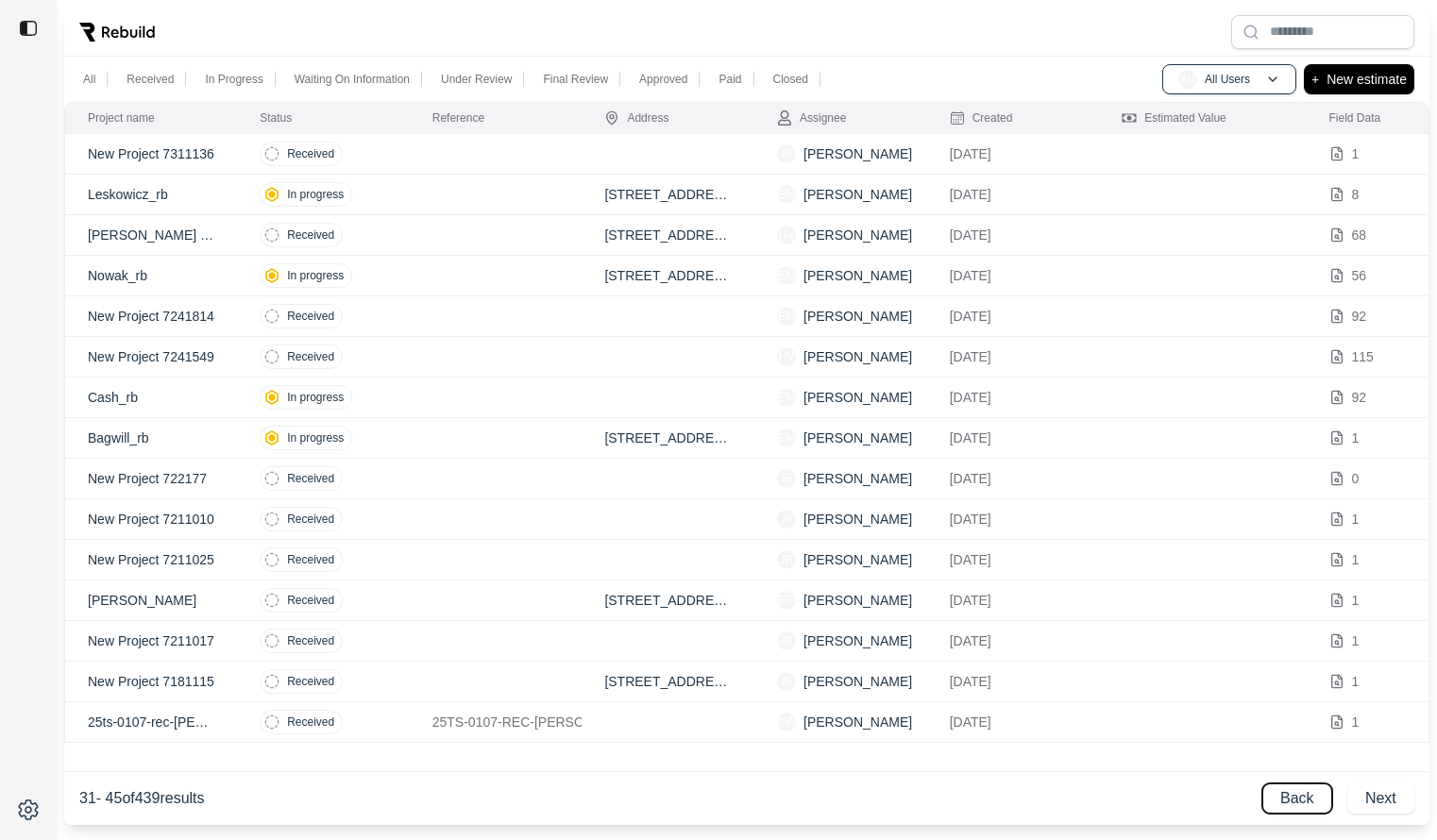
click at [1298, 804] on button "Back" at bounding box center [1297, 799] width 70 height 30
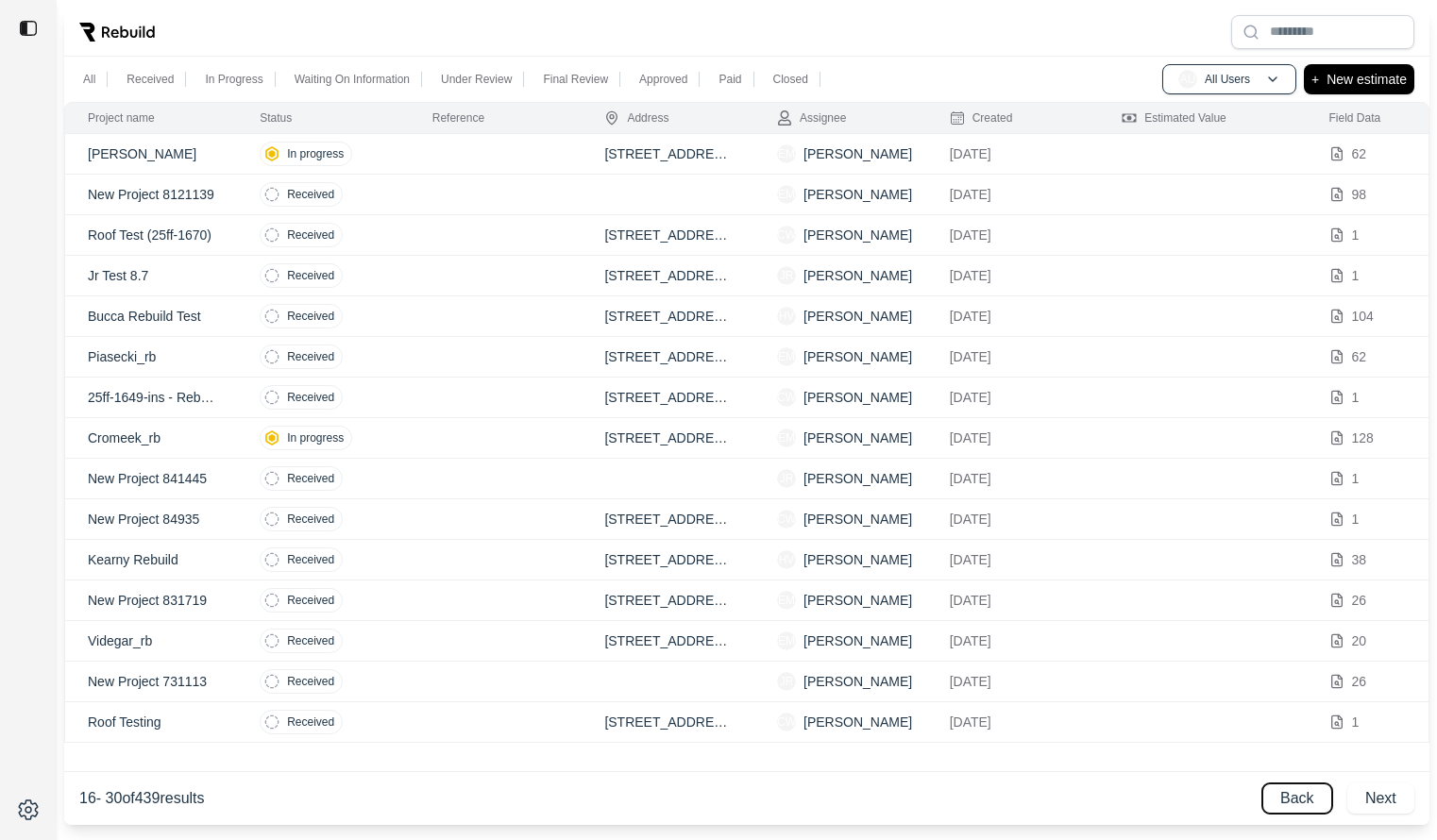
click at [1298, 804] on button "Back" at bounding box center [1297, 799] width 70 height 30
